Goal: Information Seeking & Learning: Learn about a topic

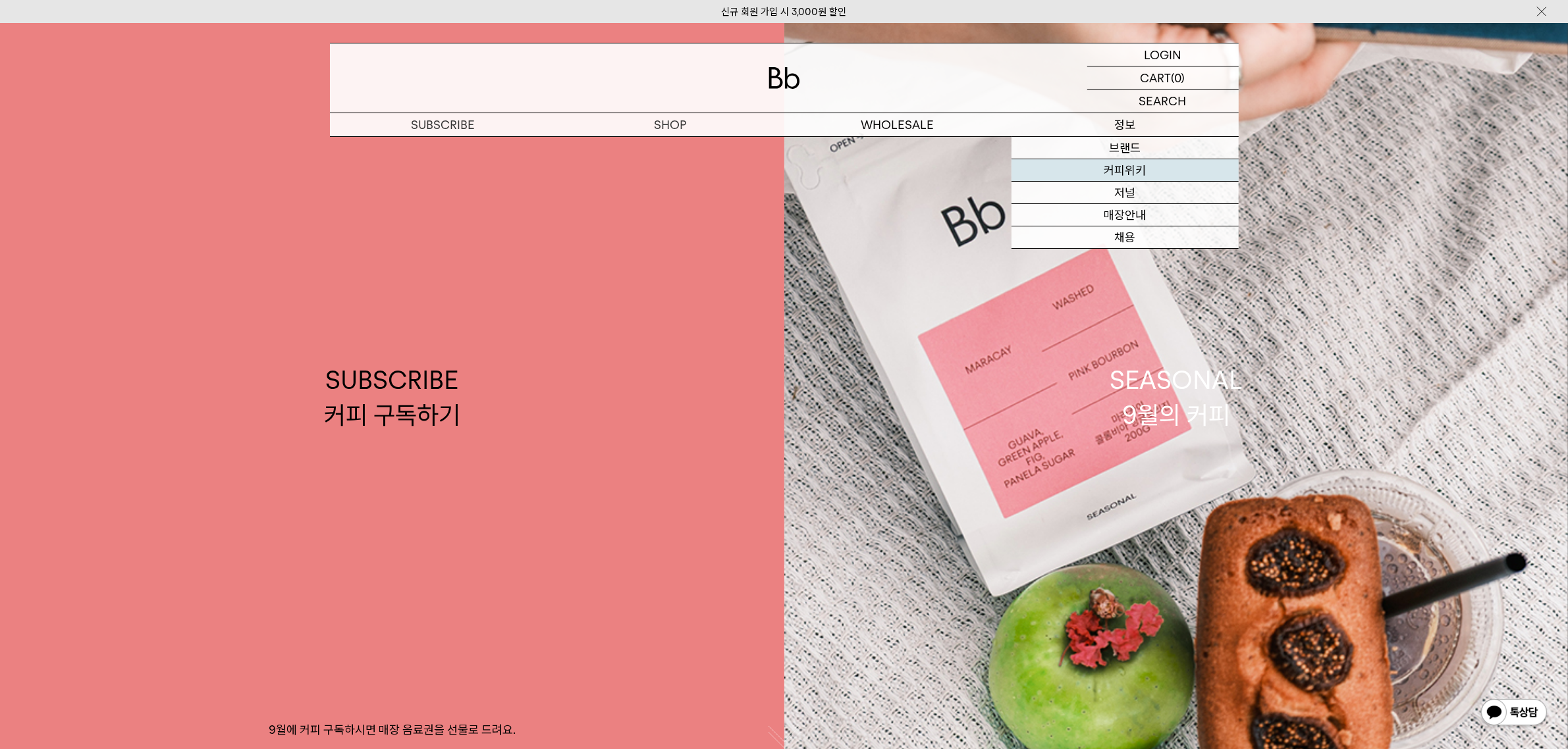
click at [1127, 166] on link "커피위키" at bounding box center [1125, 170] width 227 height 22
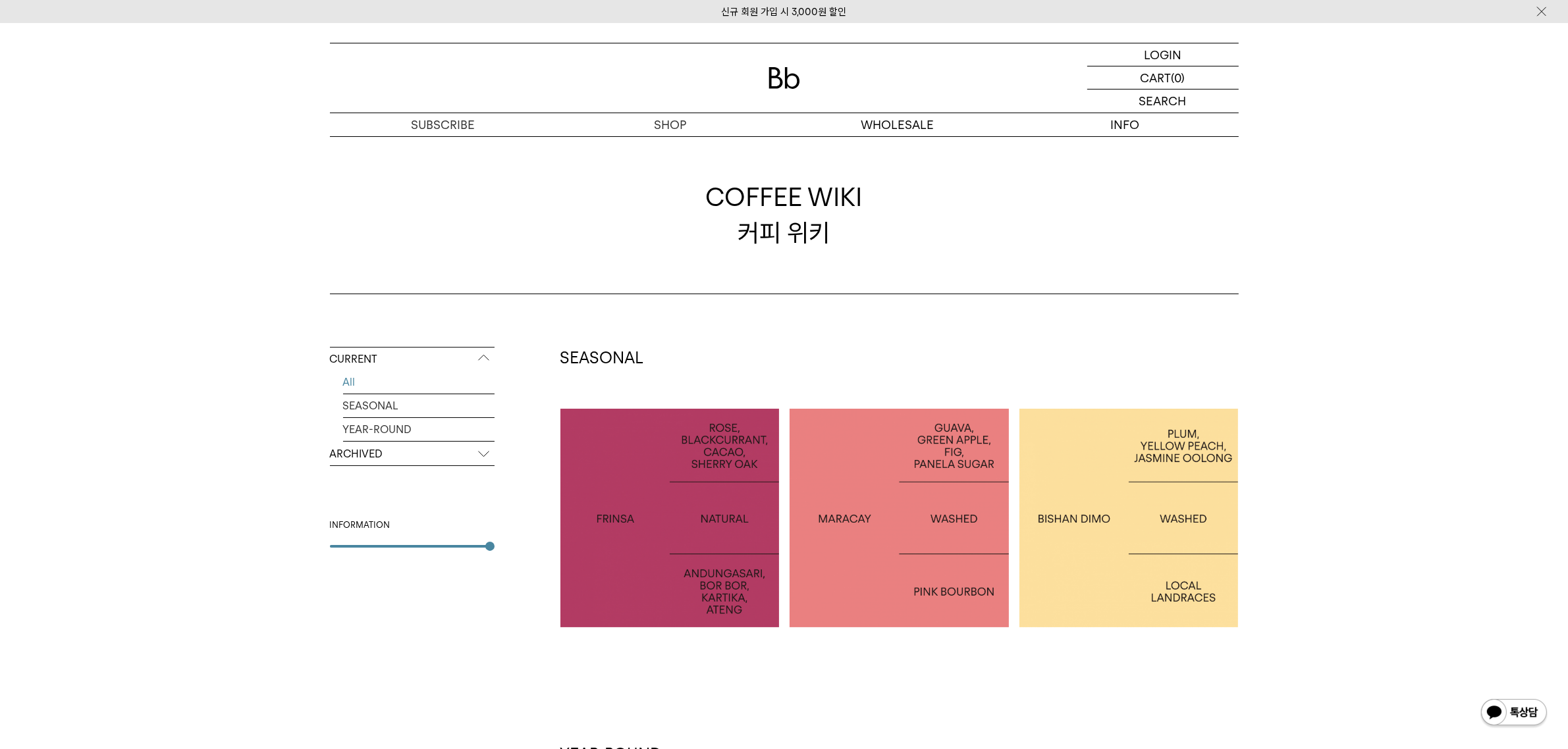
click at [920, 537] on div at bounding box center [899, 518] width 219 height 219
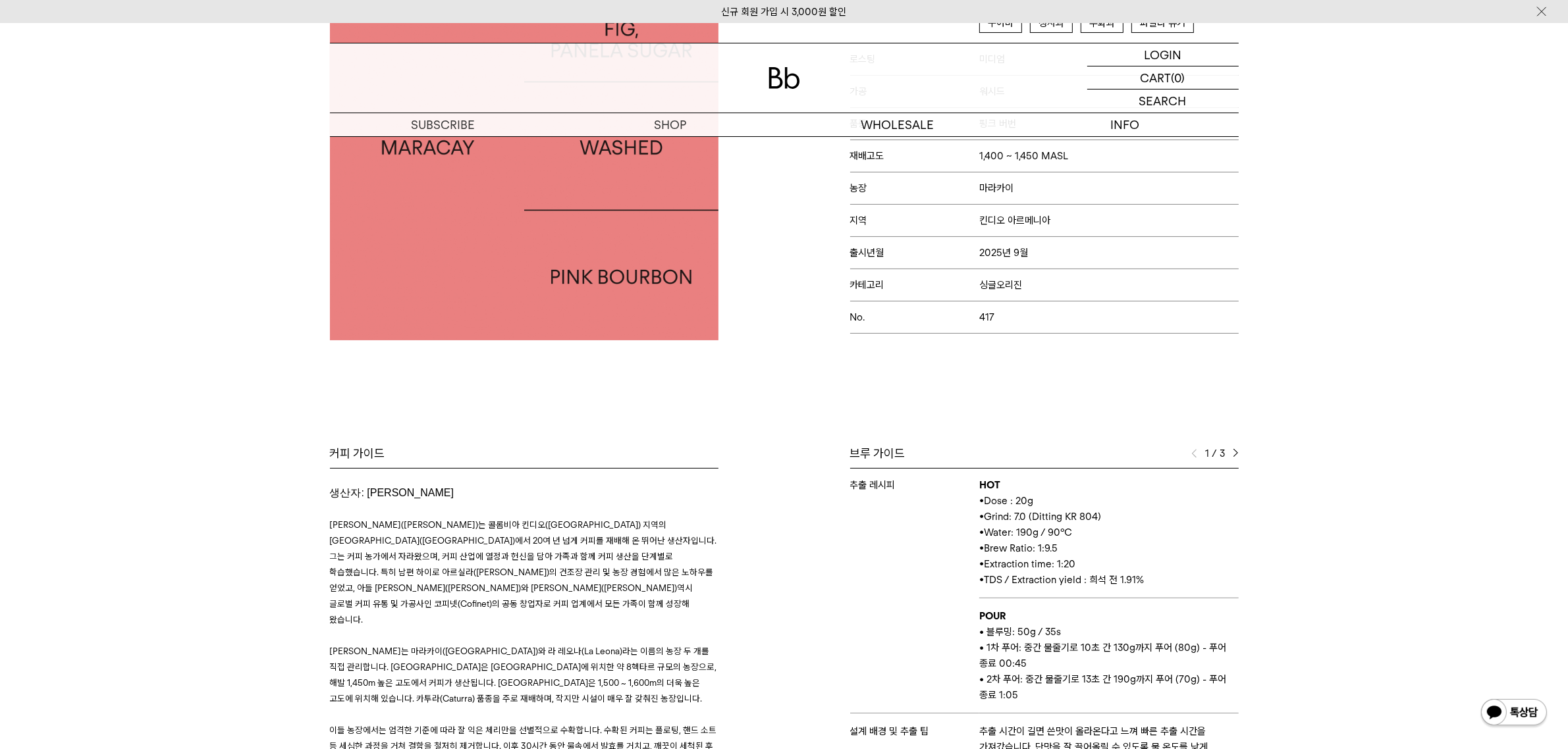
scroll to position [329, 0]
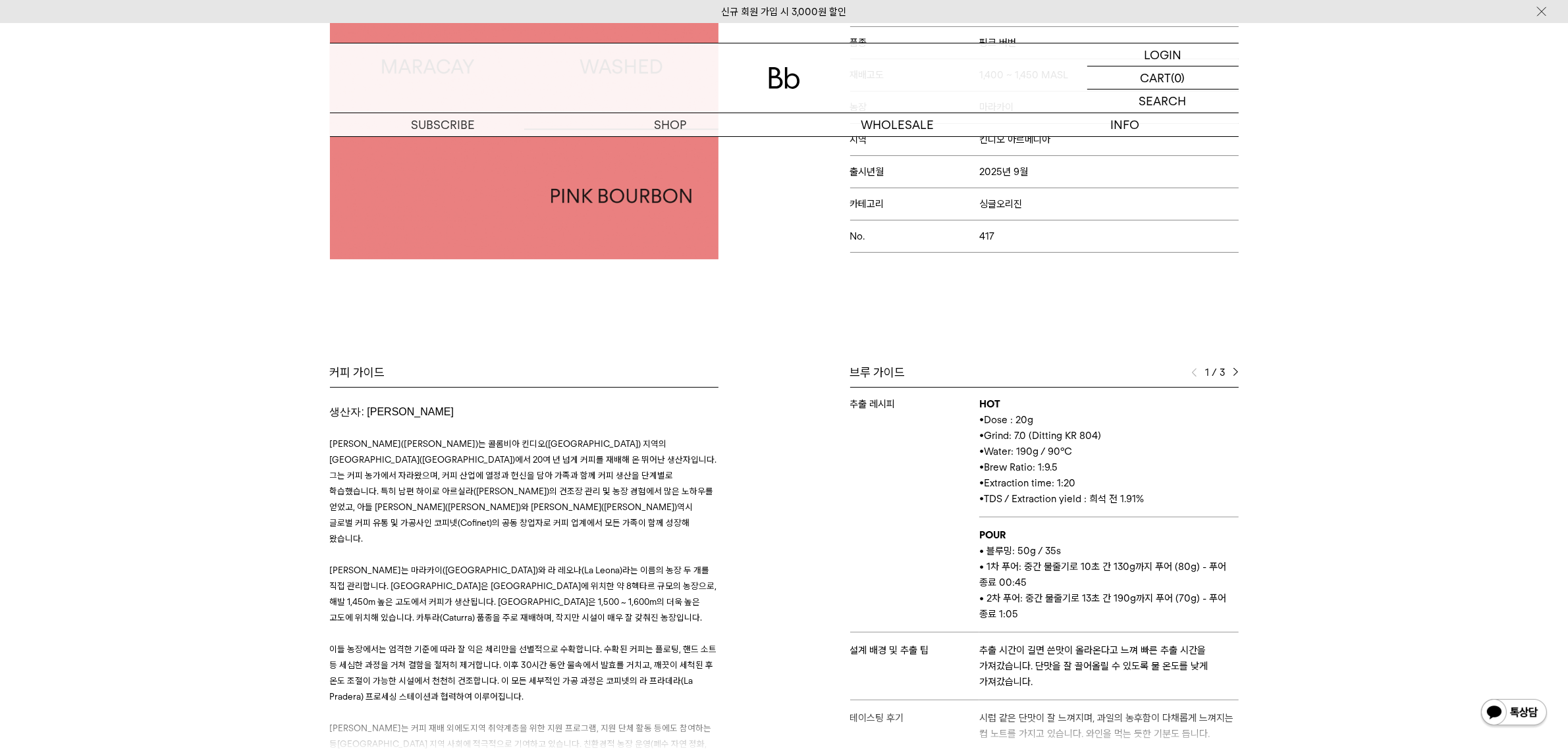
click at [1229, 375] on div "1 / 3" at bounding box center [1214, 373] width 47 height 16
click at [1233, 375] on img at bounding box center [1236, 373] width 6 height 10
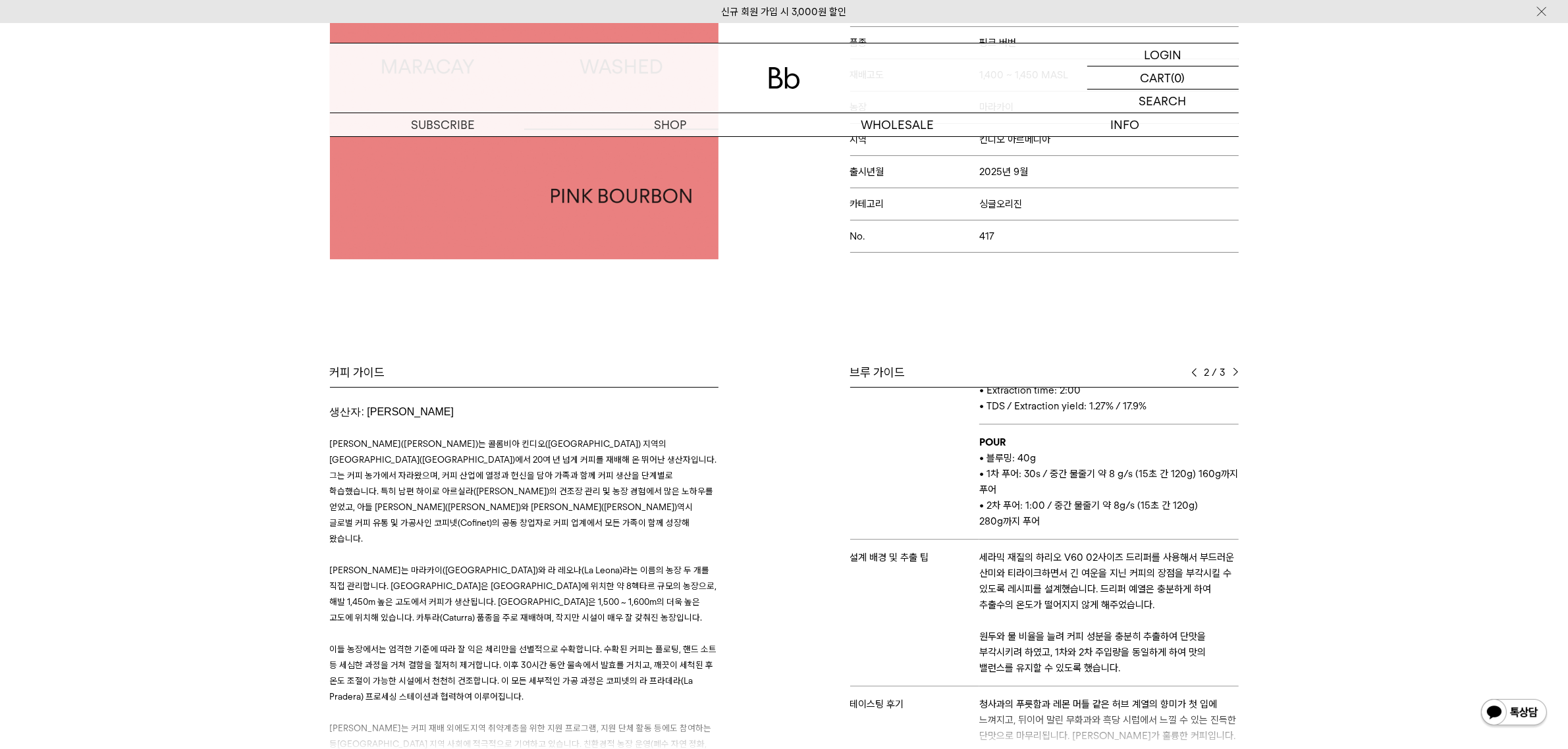
scroll to position [149, 0]
click at [1235, 377] on img at bounding box center [1236, 373] width 6 height 10
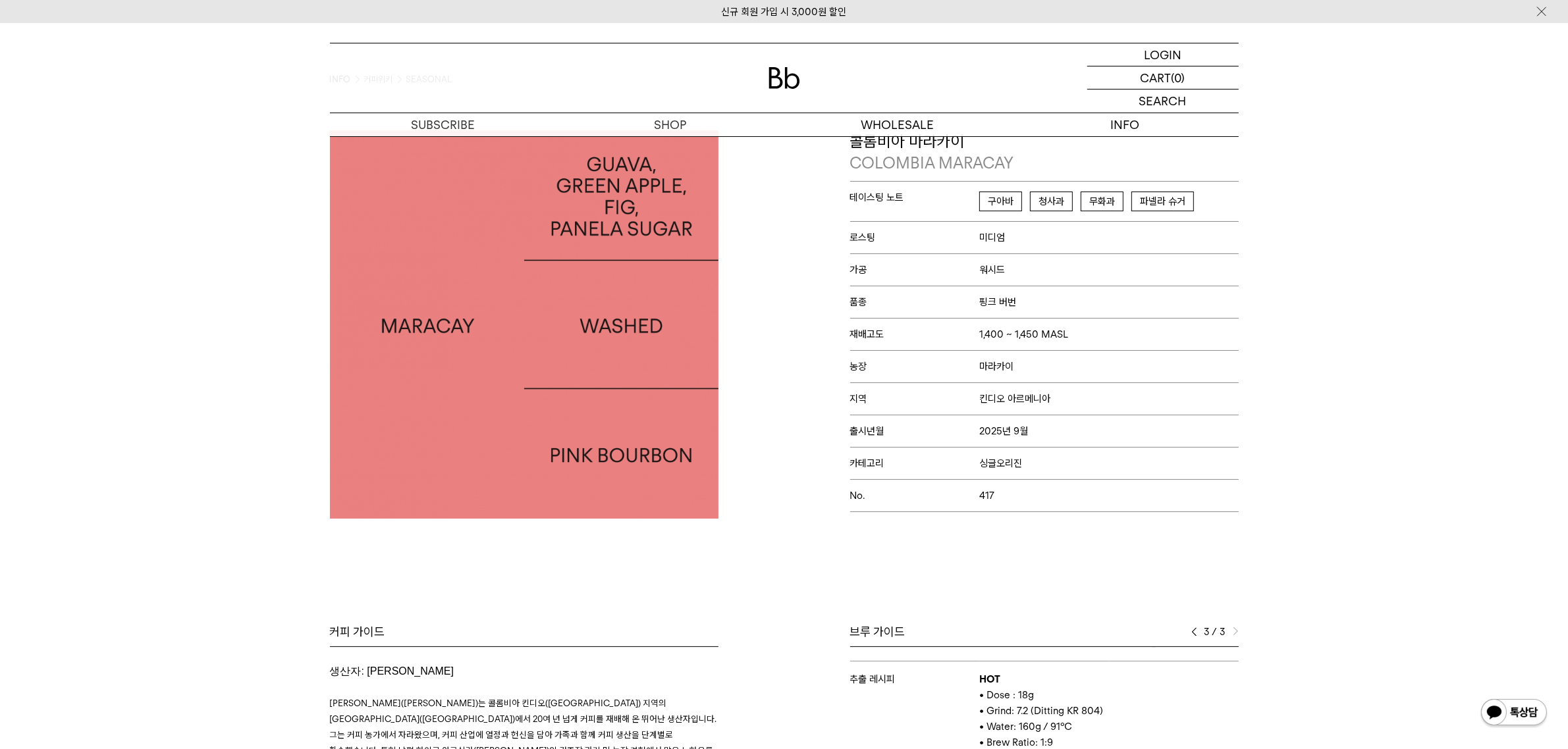
scroll to position [0, 0]
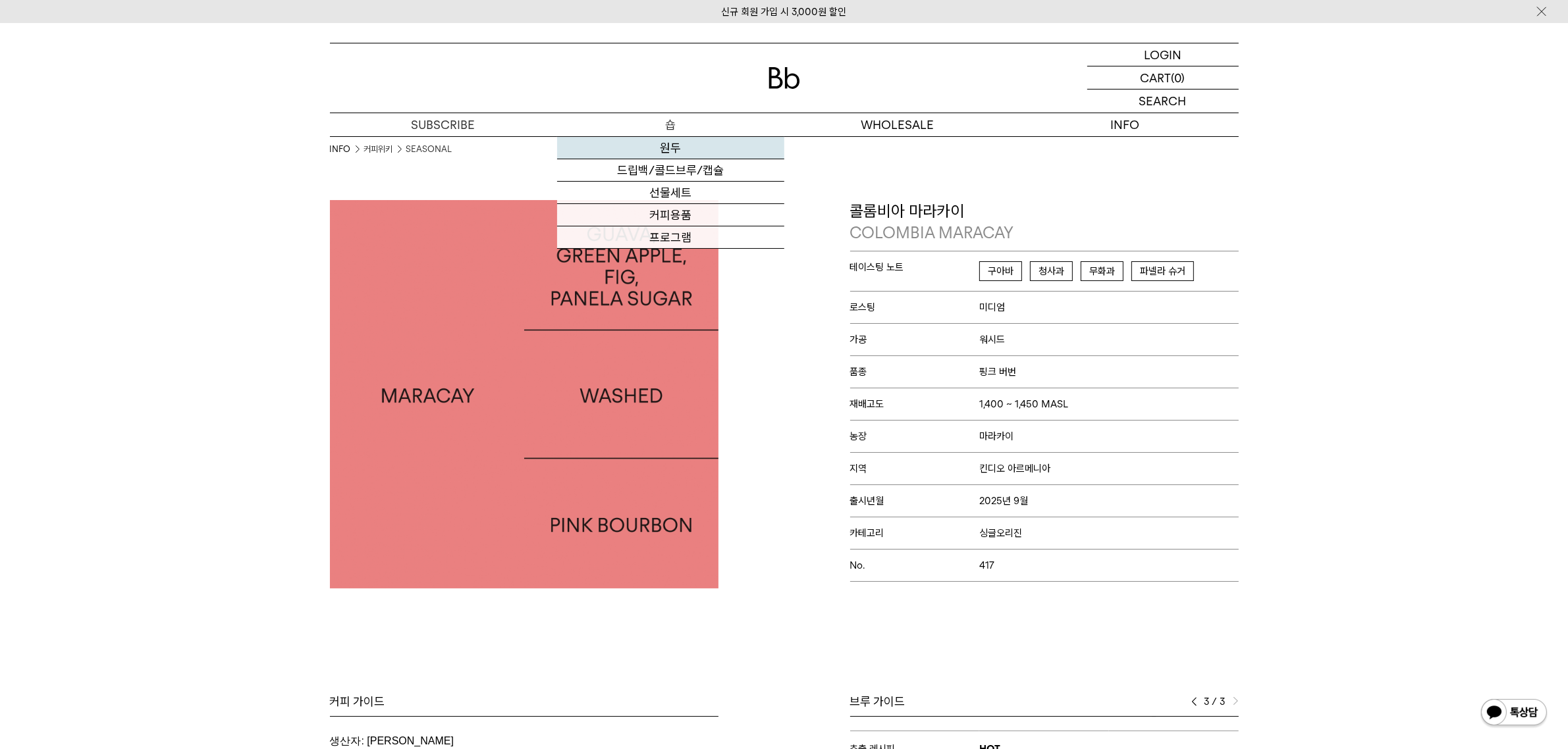
click at [673, 153] on link "원두" at bounding box center [671, 147] width 227 height 22
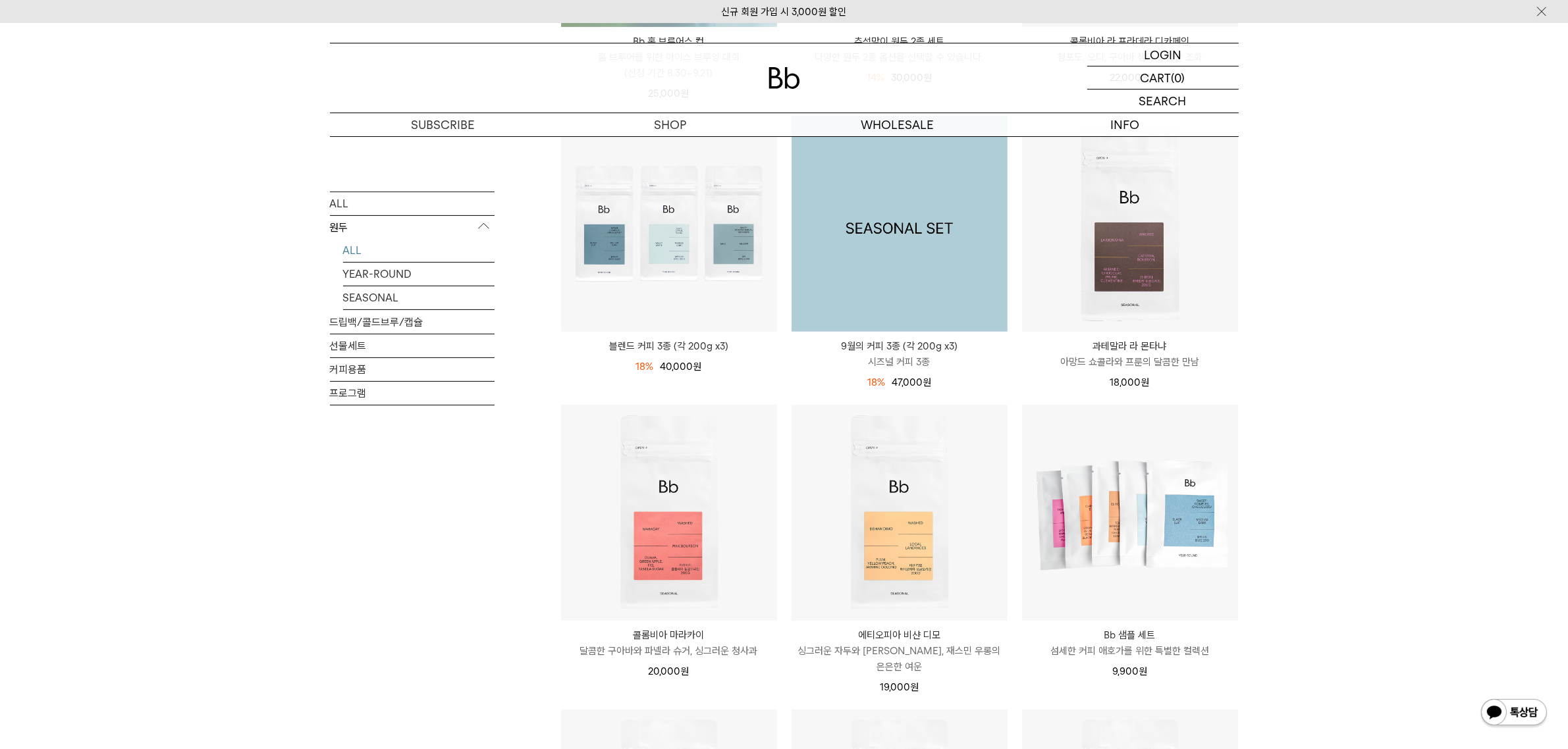
scroll to position [494, 0]
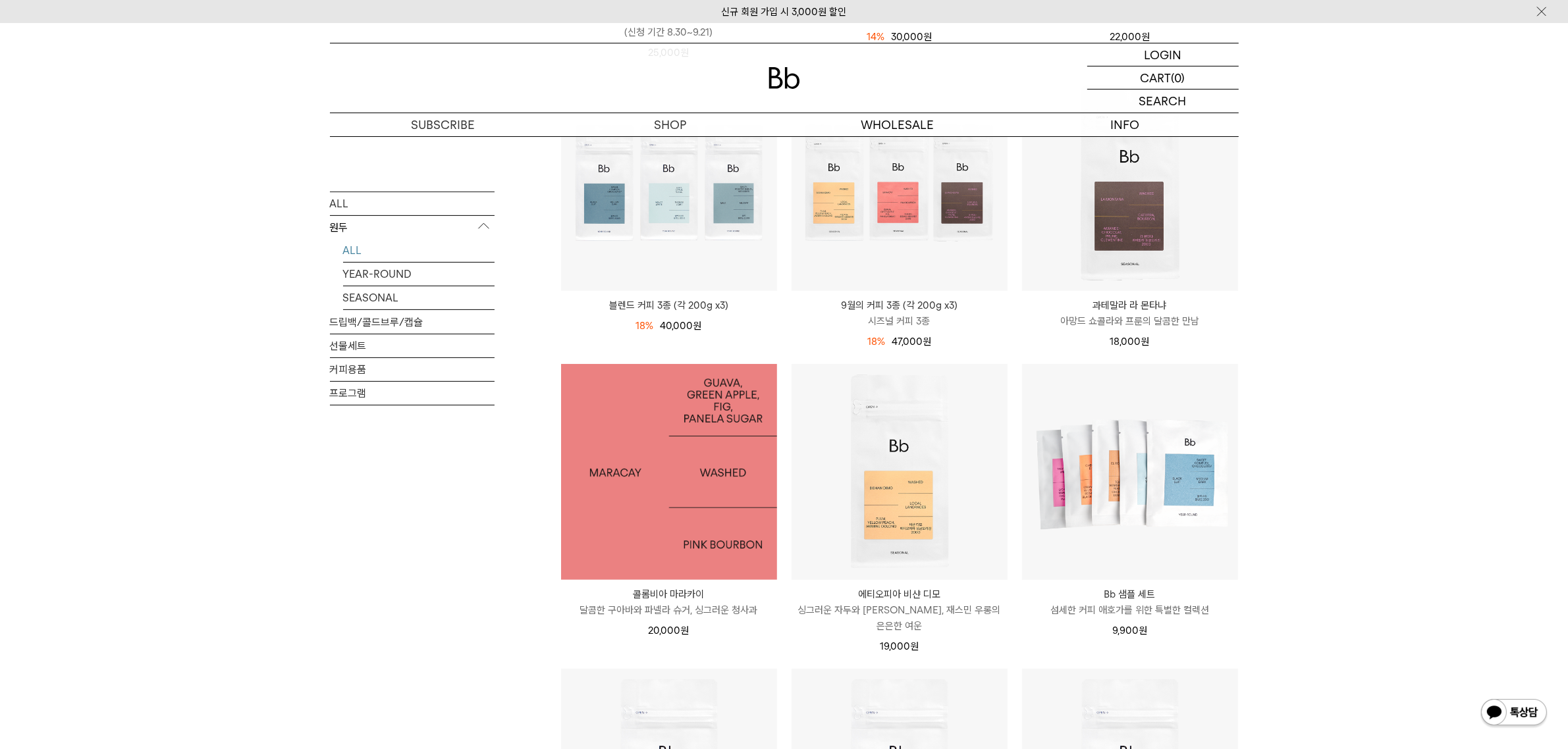
click at [670, 507] on img at bounding box center [669, 472] width 216 height 216
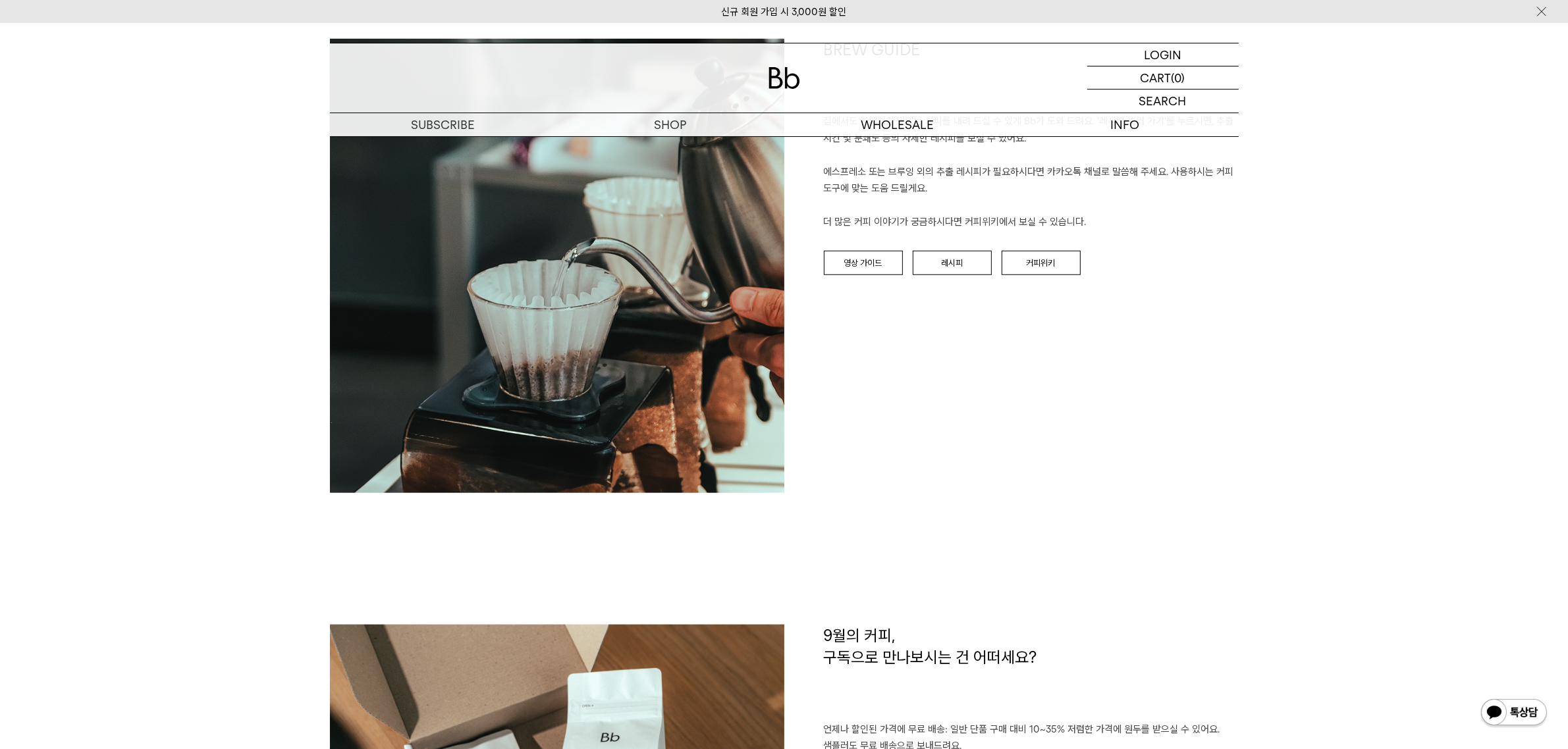
scroll to position [1482, 0]
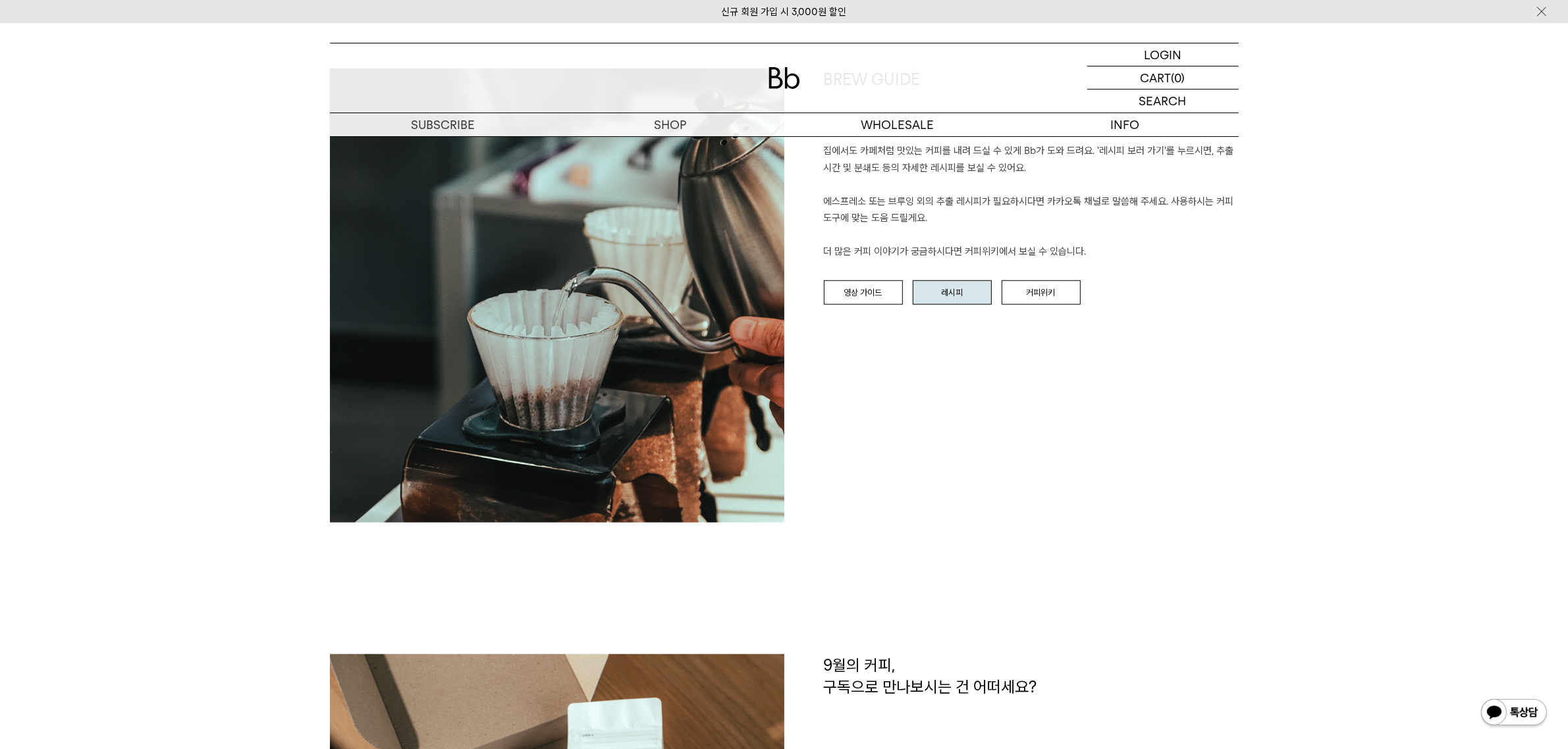
click at [953, 295] on link "레시피" at bounding box center [953, 294] width 79 height 25
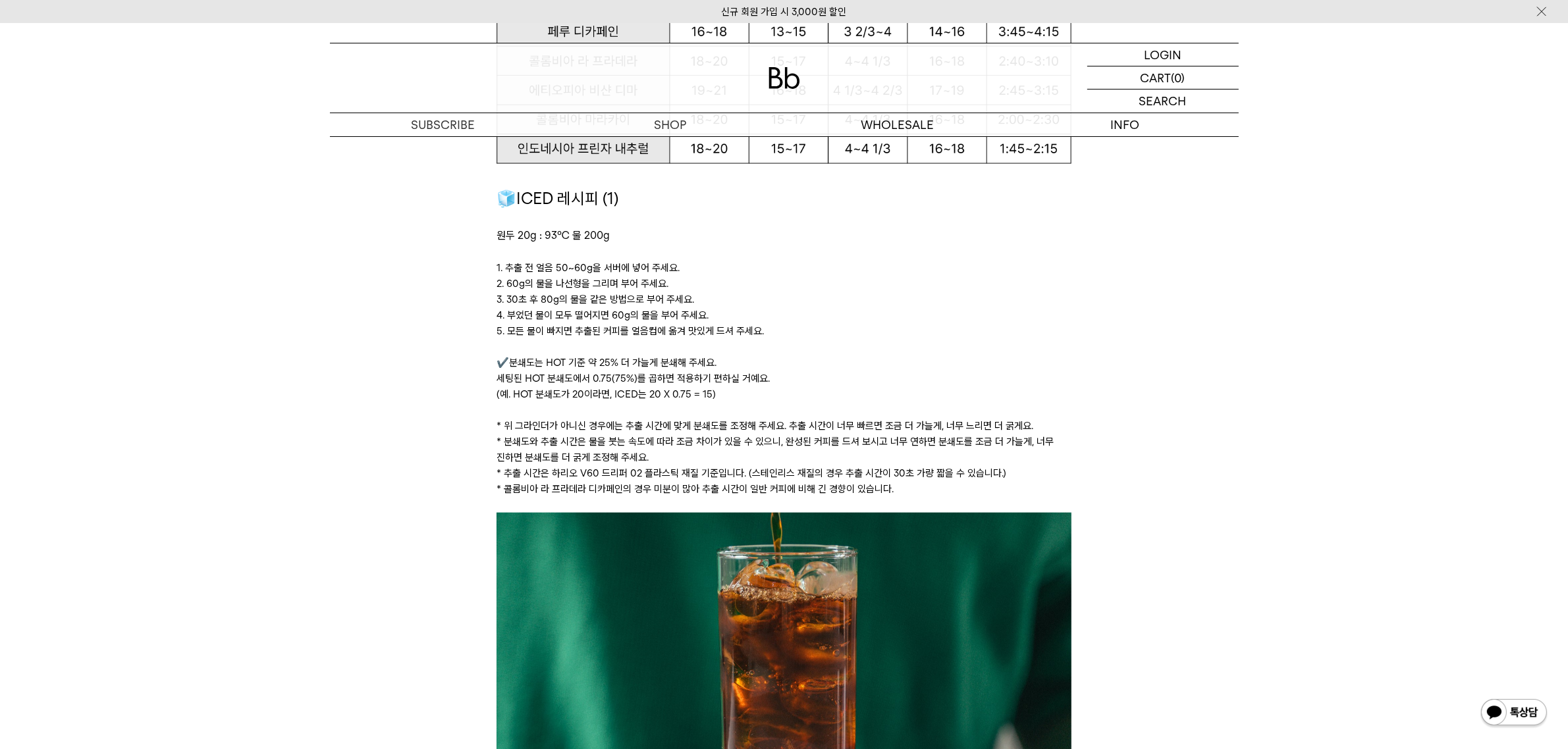
scroll to position [1811, 0]
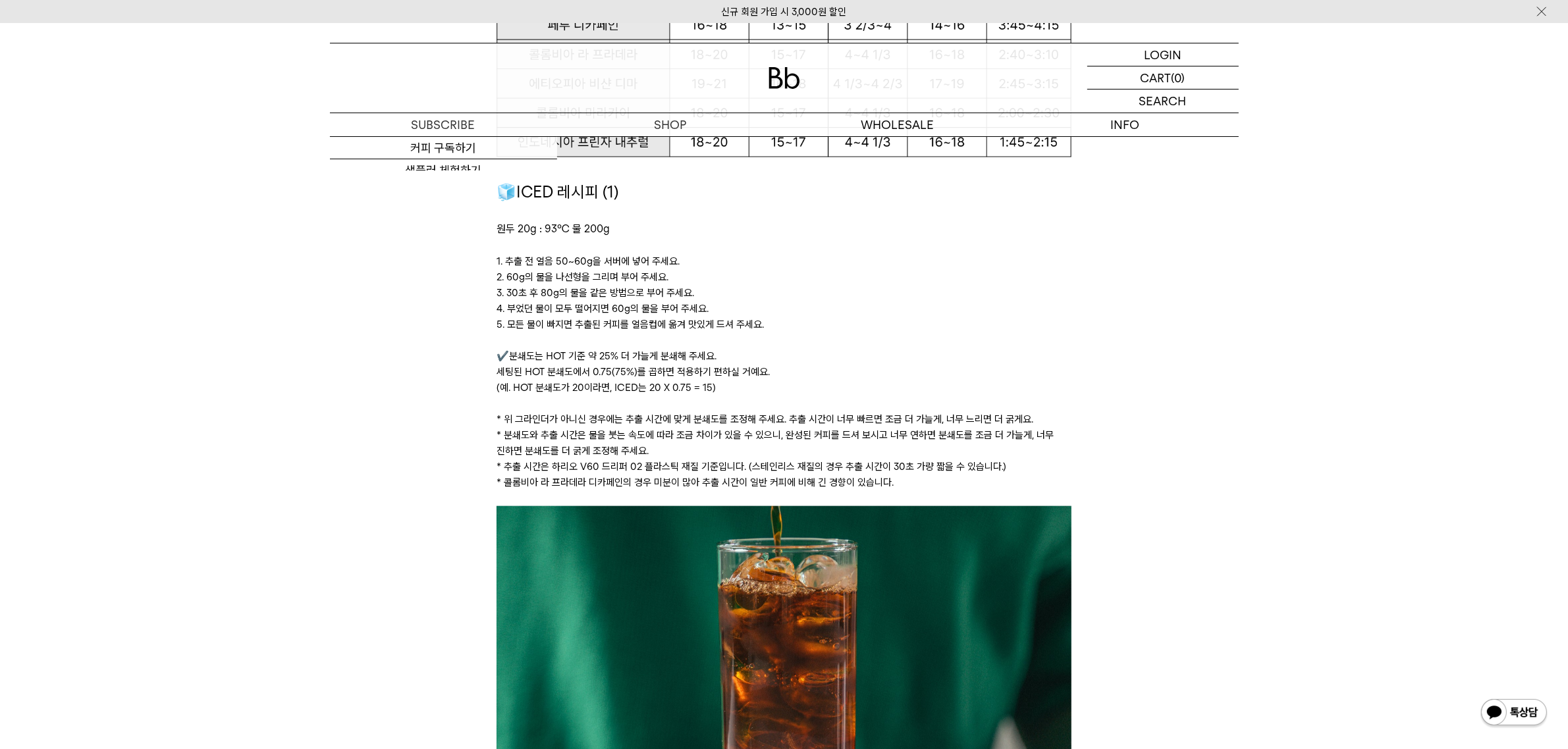
click at [320, 400] on div "브루잉 레시피 집에서도 카페처럼 맛있는 커피 내리는 방법 커피 추출의 핵심은 '커피 성분을 더 또는 덜 추출하는 것' 이라고 생각해요. 먼저 …" at bounding box center [784, 650] width 949 height 4601
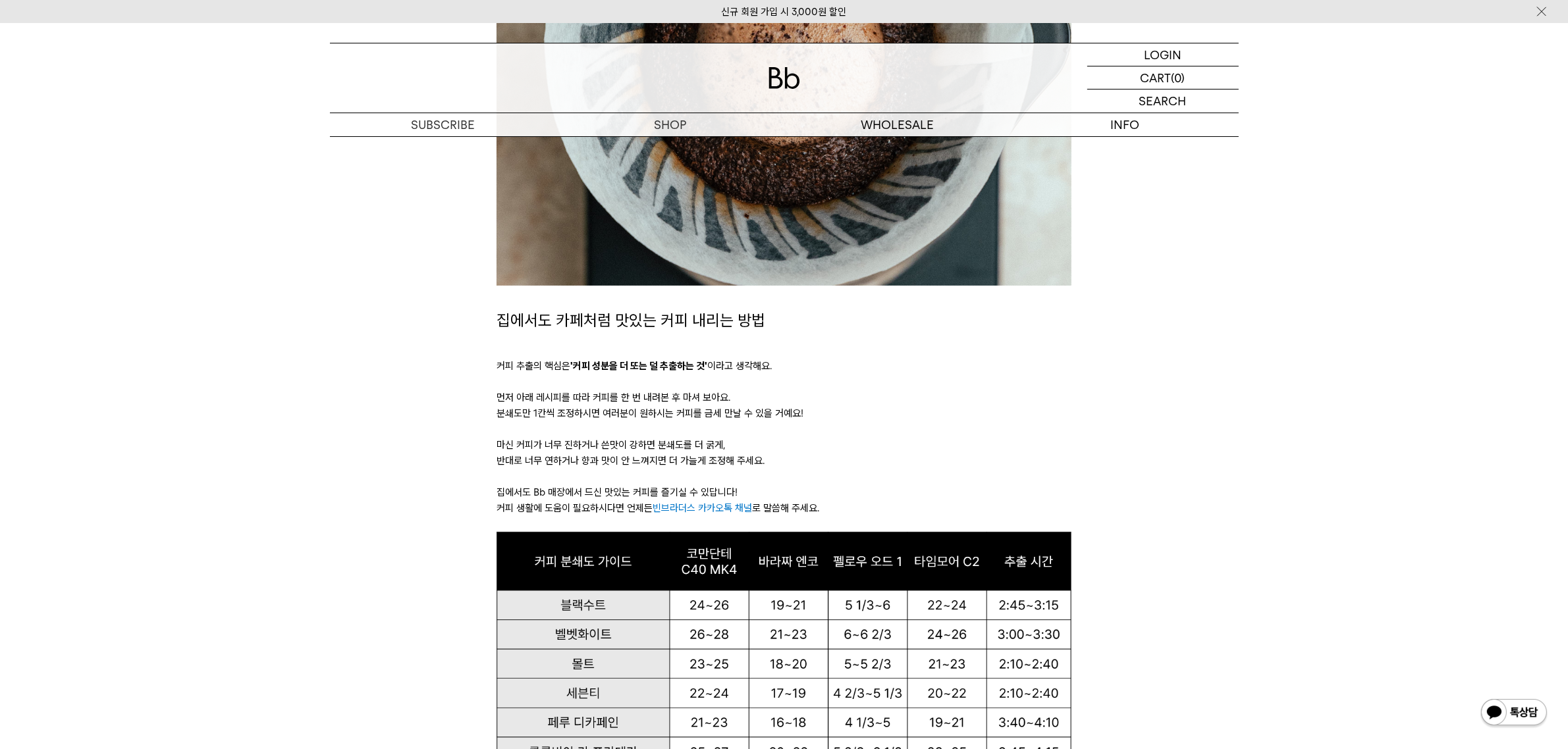
scroll to position [0, 0]
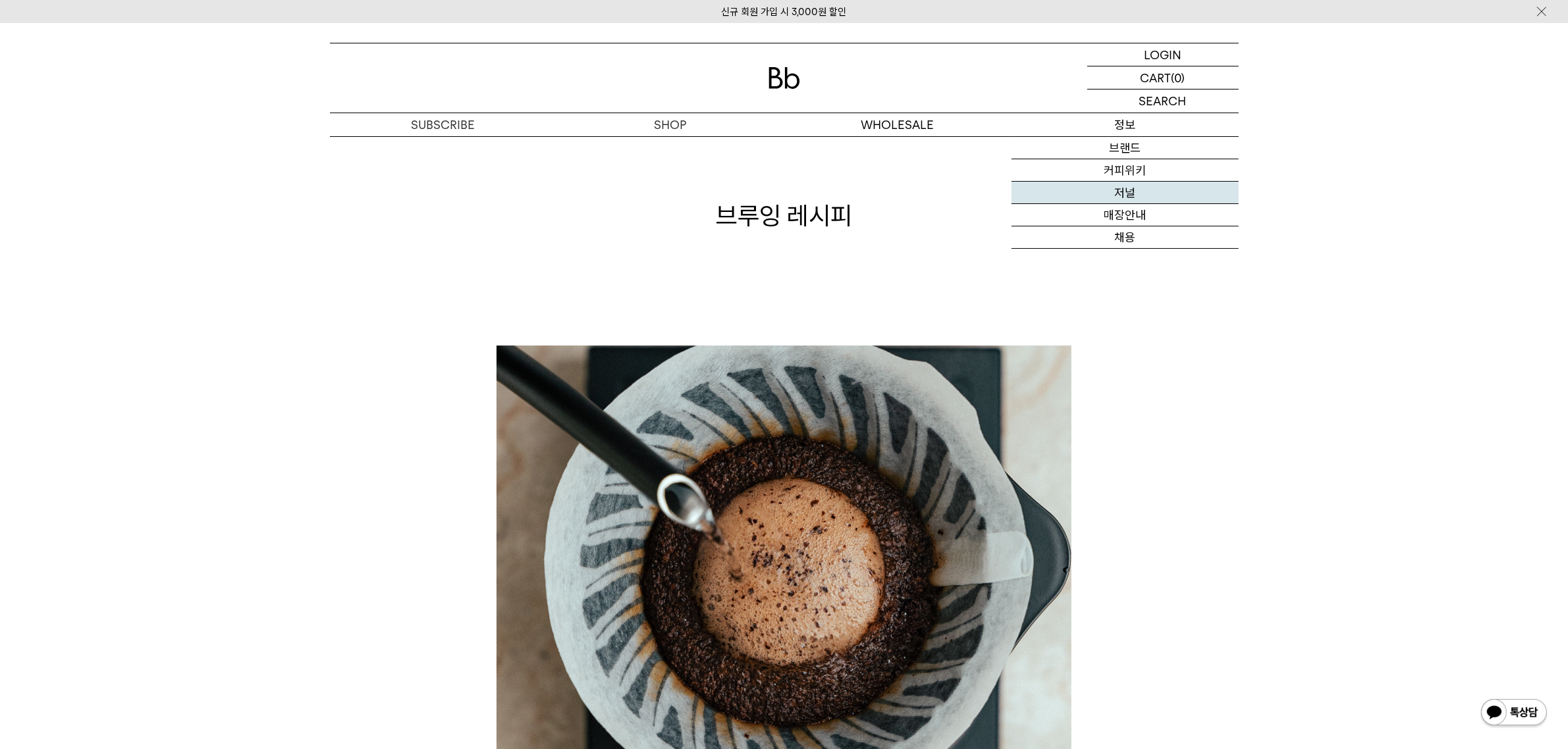
click at [1127, 190] on link "저널" at bounding box center [1125, 193] width 227 height 22
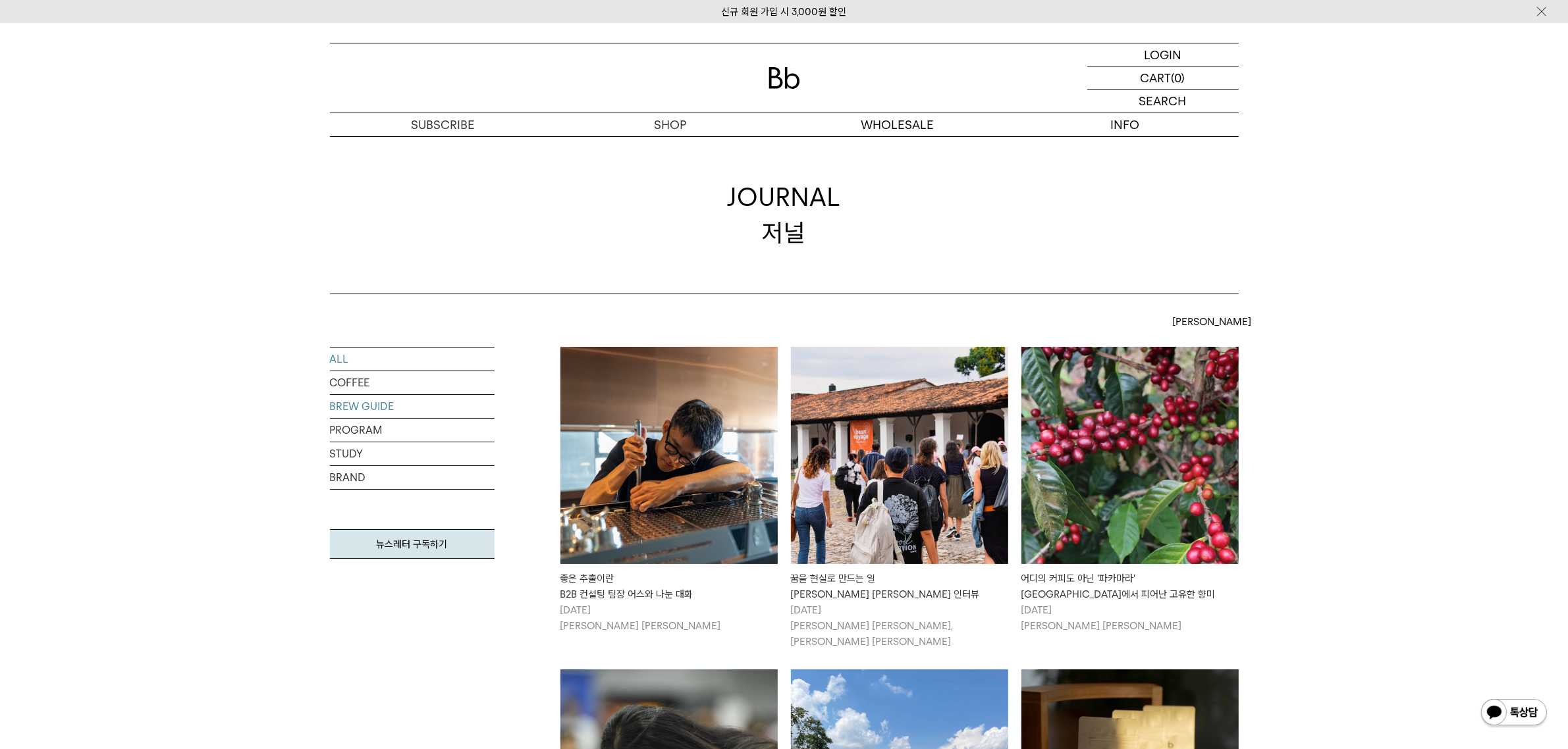
click at [365, 400] on link "BREW GUIDE" at bounding box center [413, 407] width 165 height 23
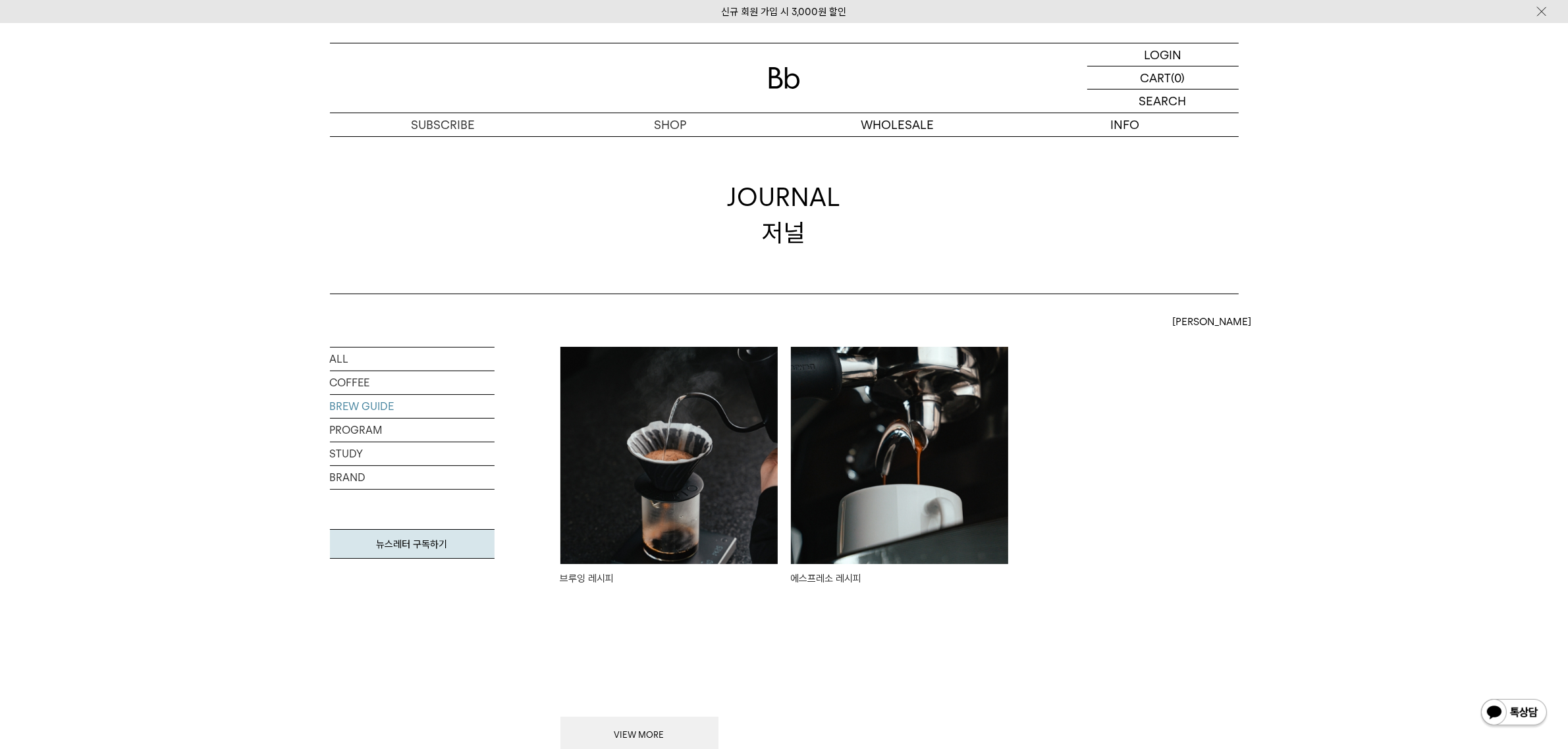
click at [678, 440] on img at bounding box center [669, 455] width 217 height 217
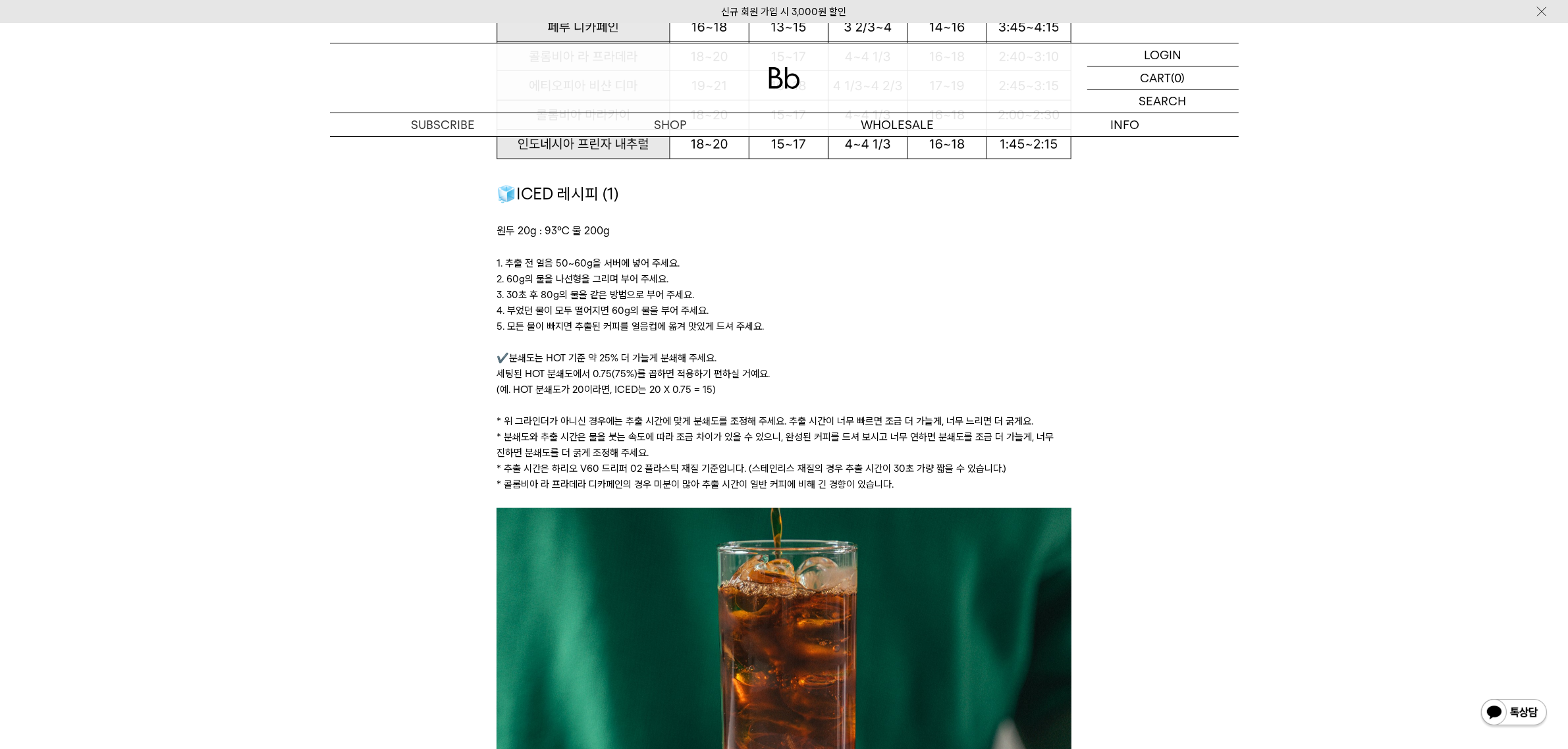
scroll to position [1811, 0]
